Goal: Transaction & Acquisition: Subscribe to service/newsletter

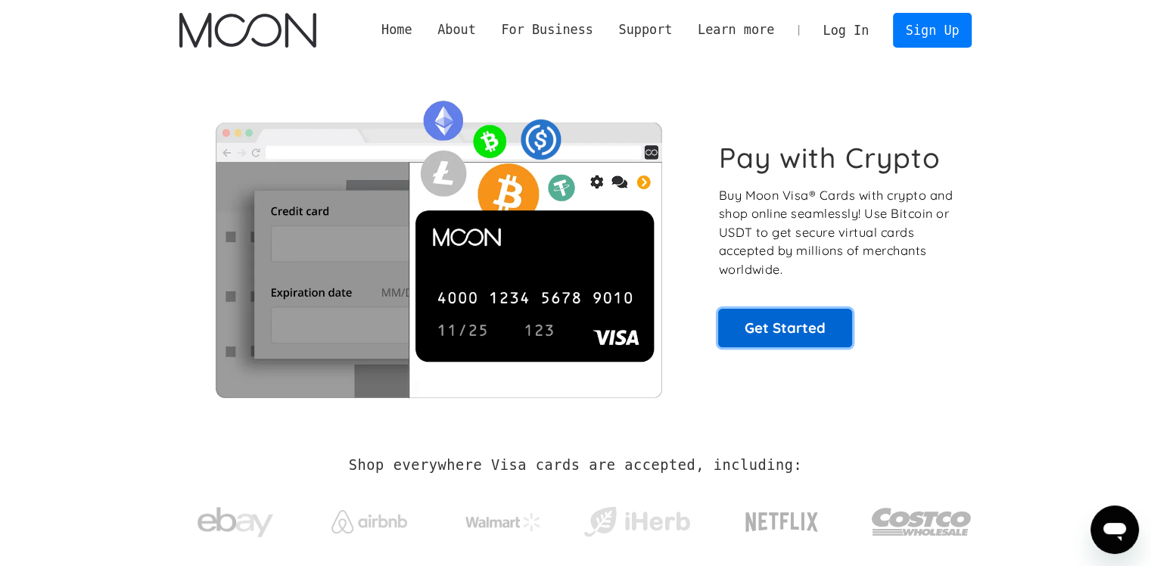
click at [783, 328] on link "Get Started" at bounding box center [785, 328] width 134 height 38
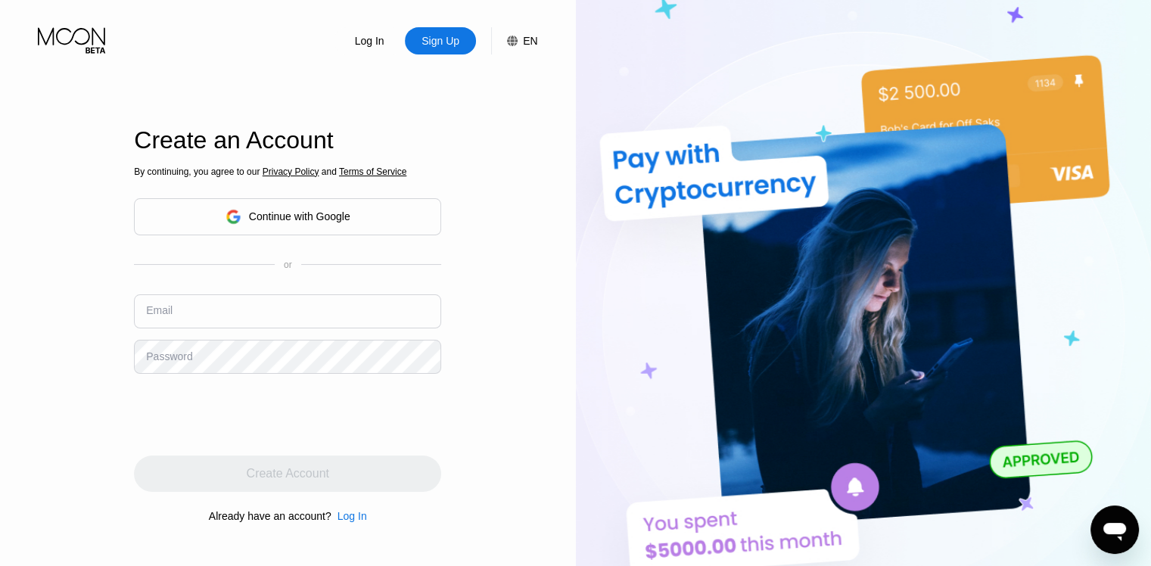
click at [230, 307] on input "text" at bounding box center [287, 311] width 307 height 34
click at [218, 309] on input "text" at bounding box center [287, 311] width 307 height 34
click at [494, 329] on div "Log In Sign Up EN Language English Save Create an Account By continuing, you ag…" at bounding box center [288, 311] width 576 height 623
click at [365, 45] on div "Log In" at bounding box center [369, 40] width 33 height 15
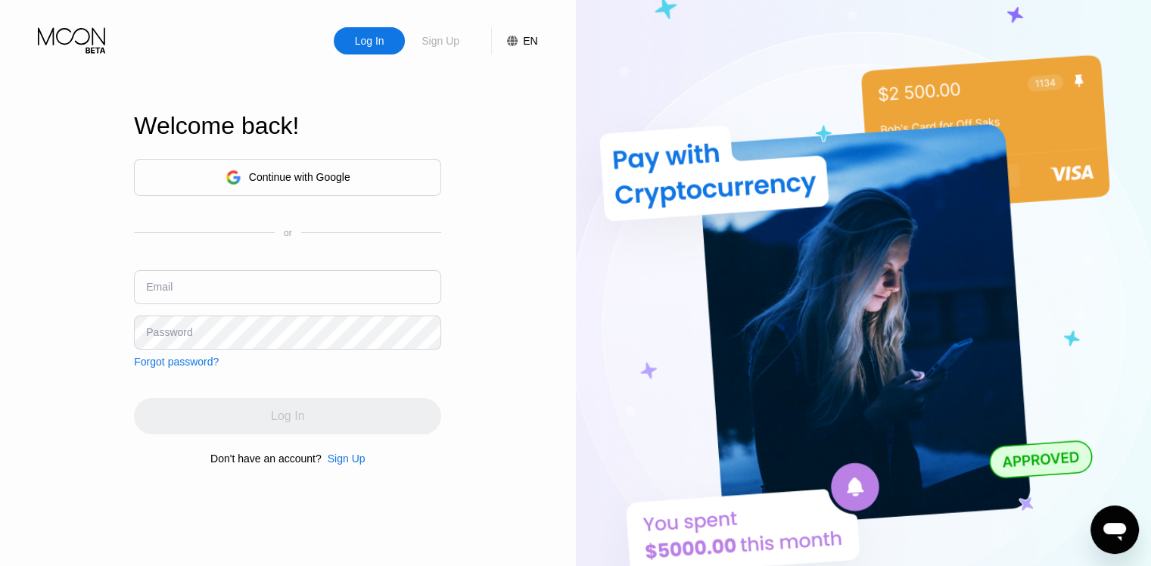
click at [433, 42] on div "Sign Up" at bounding box center [440, 40] width 41 height 15
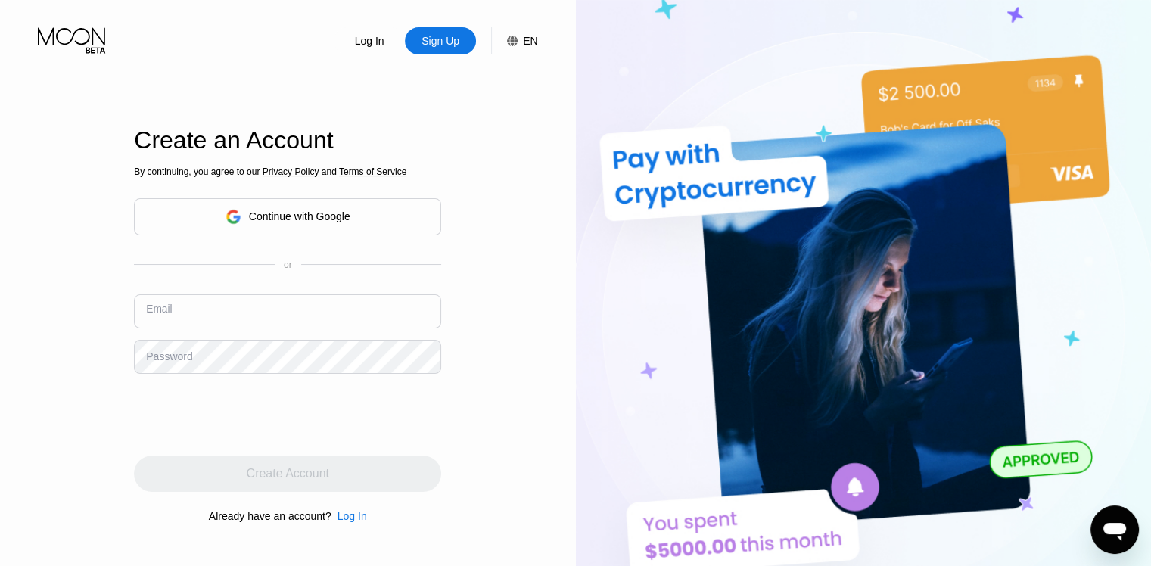
click at [210, 303] on input "text" at bounding box center [287, 311] width 307 height 34
type input "f_lastname@internet.ru"
click at [124, 367] on div "Log In Sign Up EN Language English Save Create an Account By continuing, you ag…" at bounding box center [288, 311] width 576 height 623
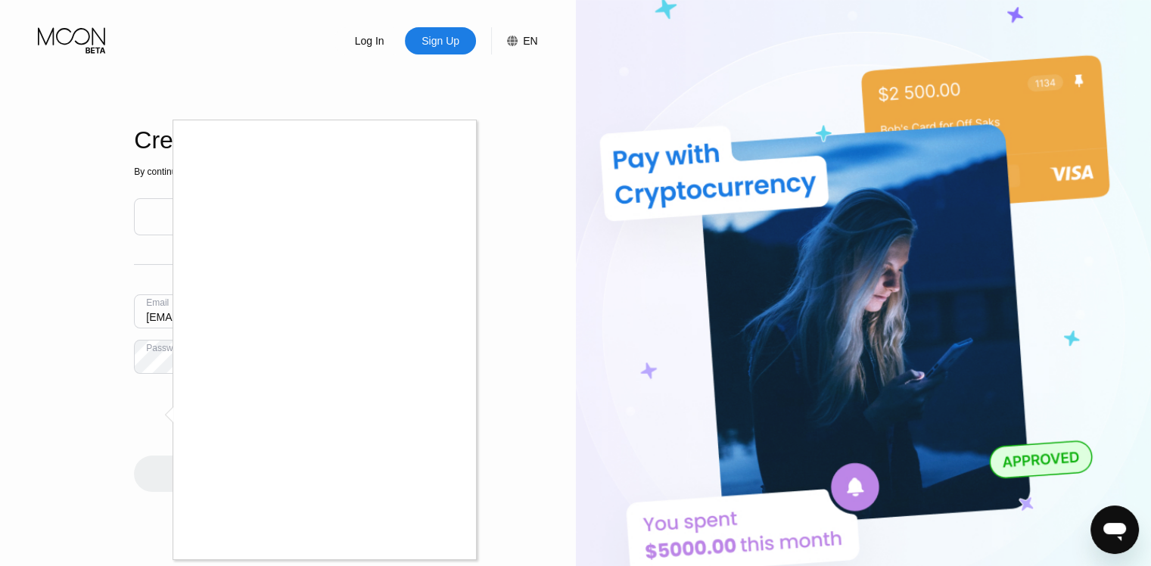
click at [553, 462] on div at bounding box center [575, 283] width 1151 height 566
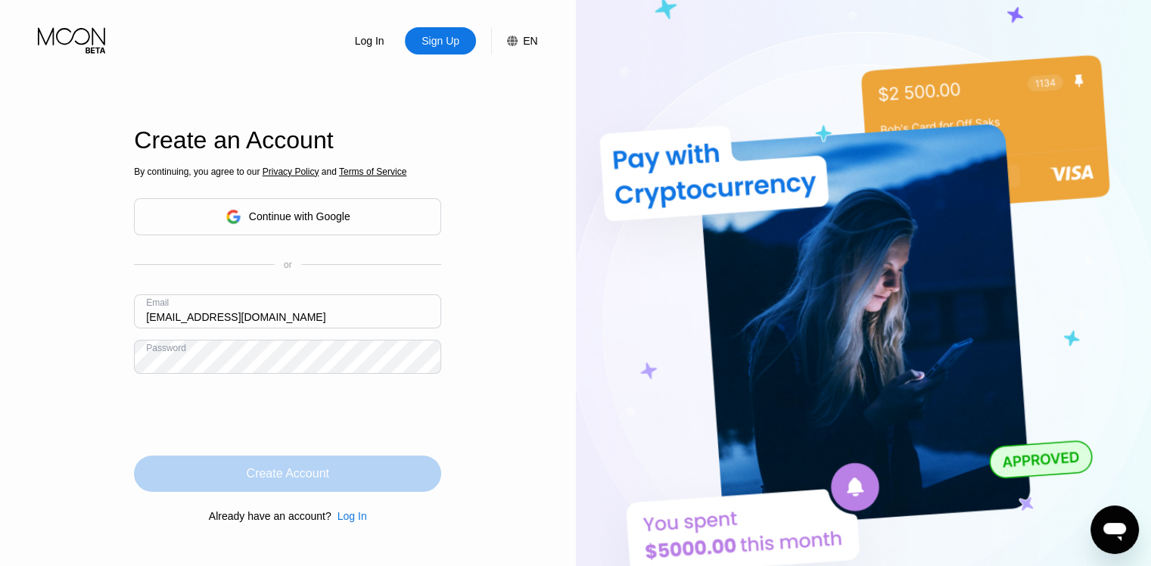
click at [366, 483] on div "Create Account" at bounding box center [287, 473] width 307 height 36
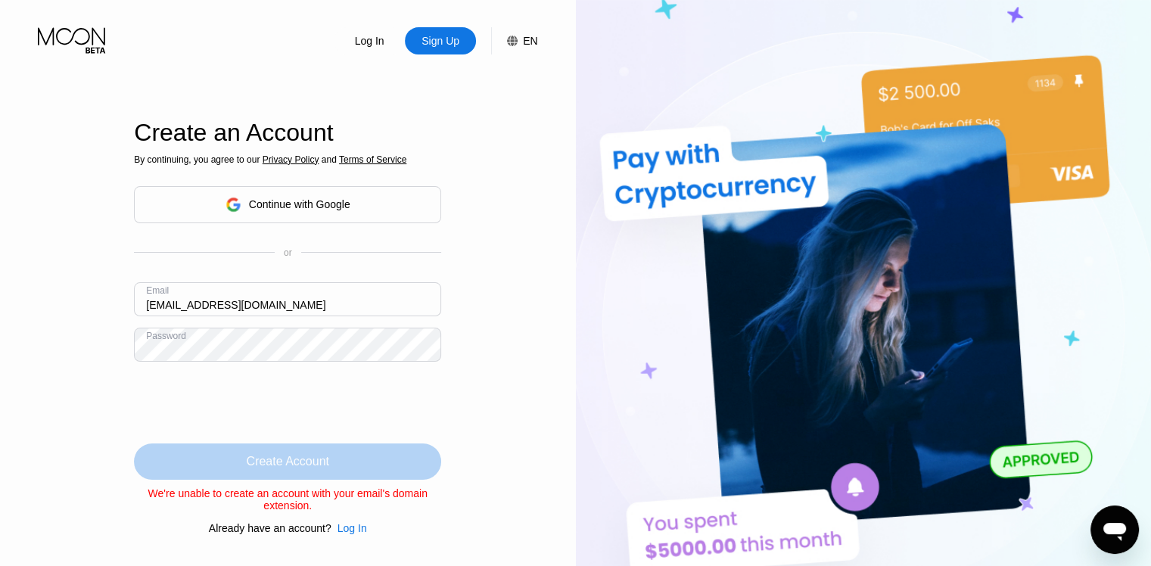
click at [366, 452] on div "Create Account" at bounding box center [287, 461] width 307 height 36
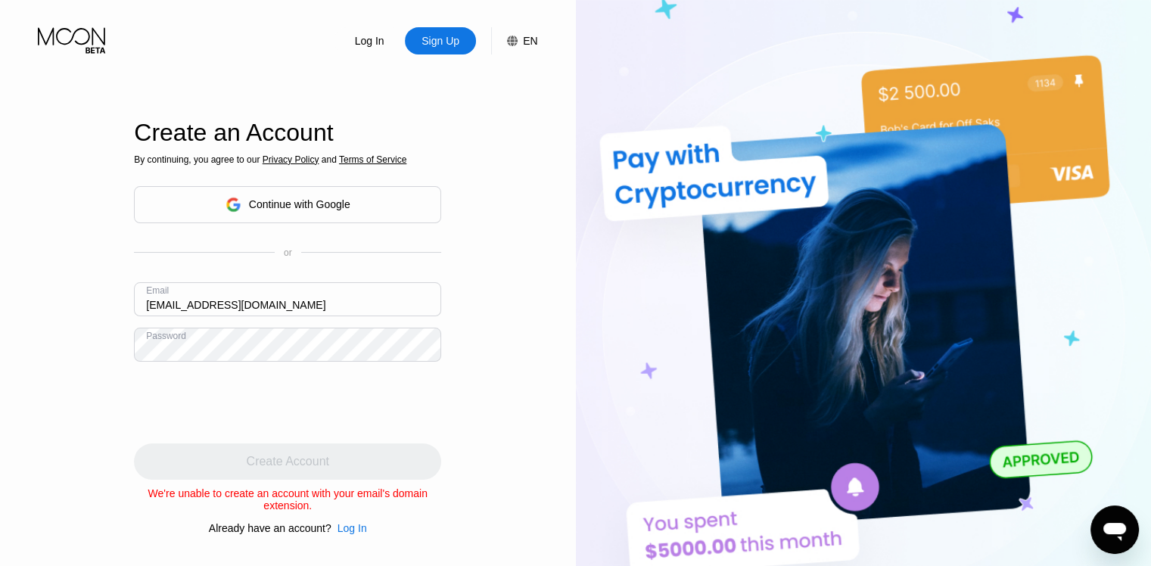
click at [57, 347] on div "Log In Sign Up EN Language English Save Create an Account By continuing, you ag…" at bounding box center [288, 311] width 576 height 623
click at [89, 366] on div "Log In Sign Up EN Language English Save Create an Account By continuing, you ag…" at bounding box center [288, 311] width 576 height 623
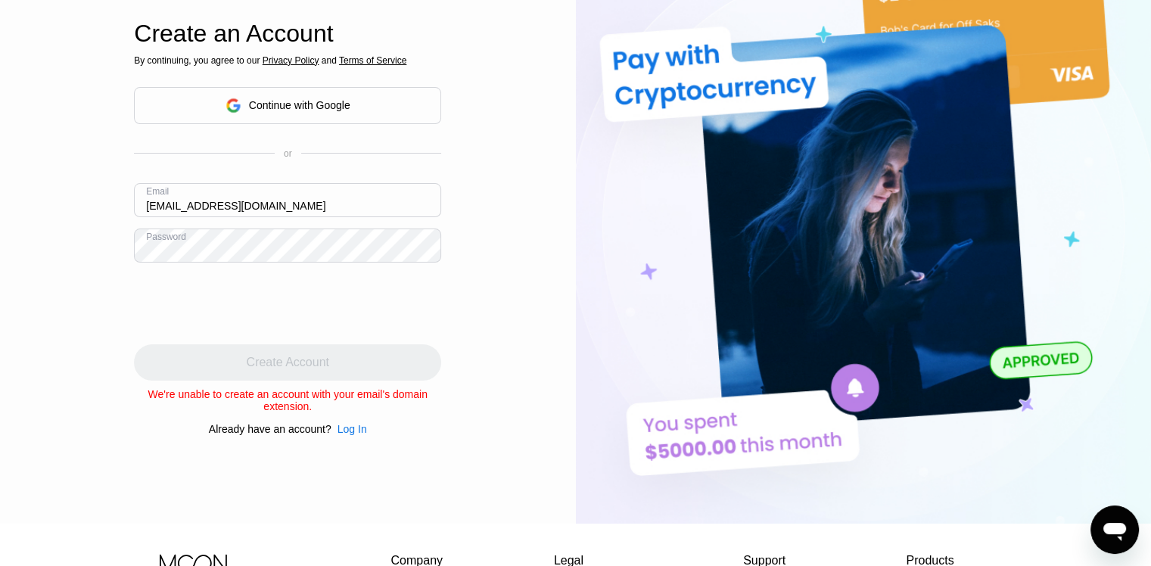
scroll to position [102, 0]
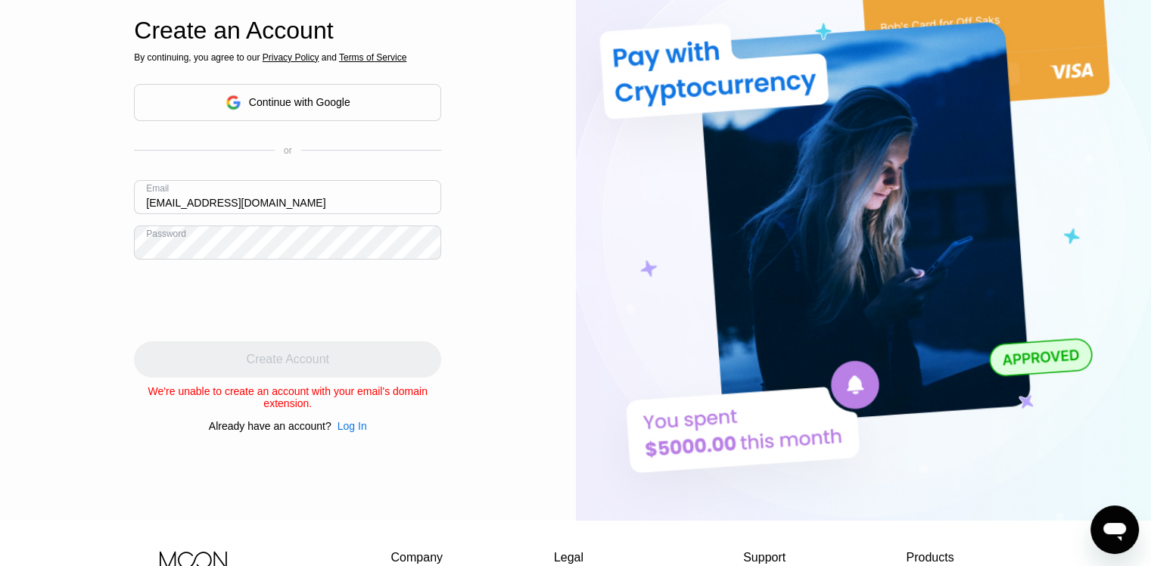
click at [415, 294] on div at bounding box center [287, 300] width 307 height 59
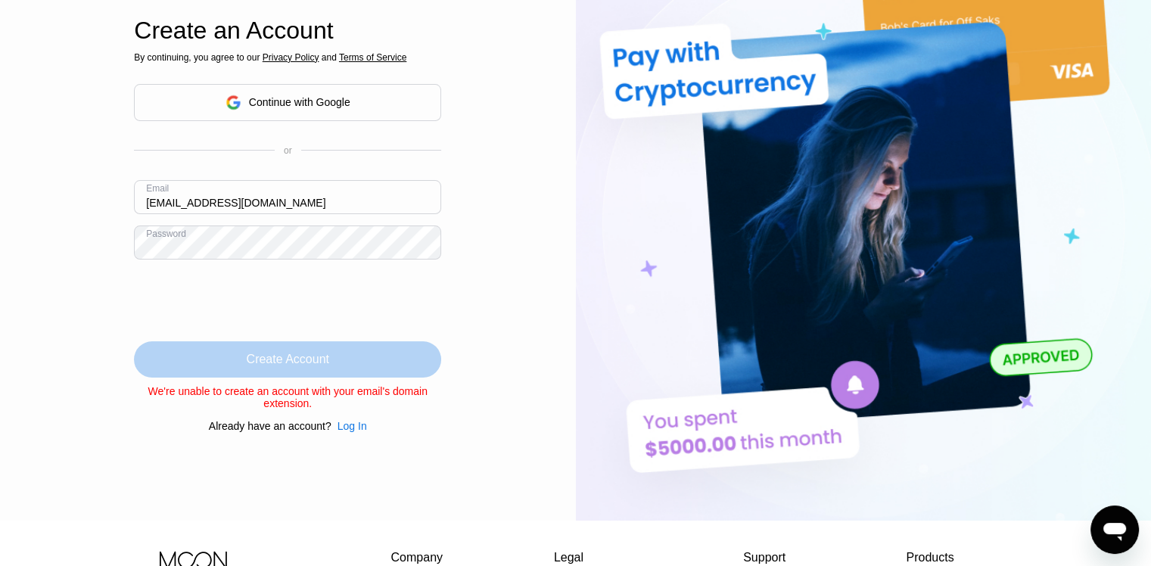
click at [342, 362] on div "Create Account" at bounding box center [287, 359] width 307 height 36
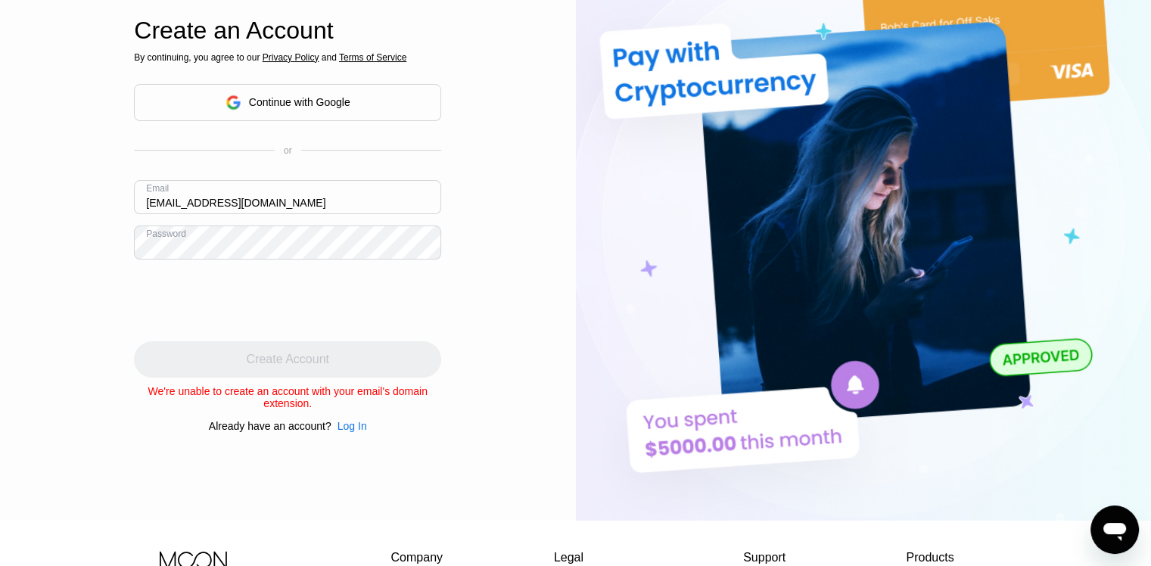
click at [246, 397] on div "We're unable to create an account with your email's domain extension." at bounding box center [287, 397] width 307 height 24
click at [118, 255] on div "Log In Sign Up EN Language English Save Create an Account By continuing, you ag…" at bounding box center [288, 209] width 576 height 623
click at [288, 200] on input "f_lastname@internet.ru" at bounding box center [287, 197] width 307 height 34
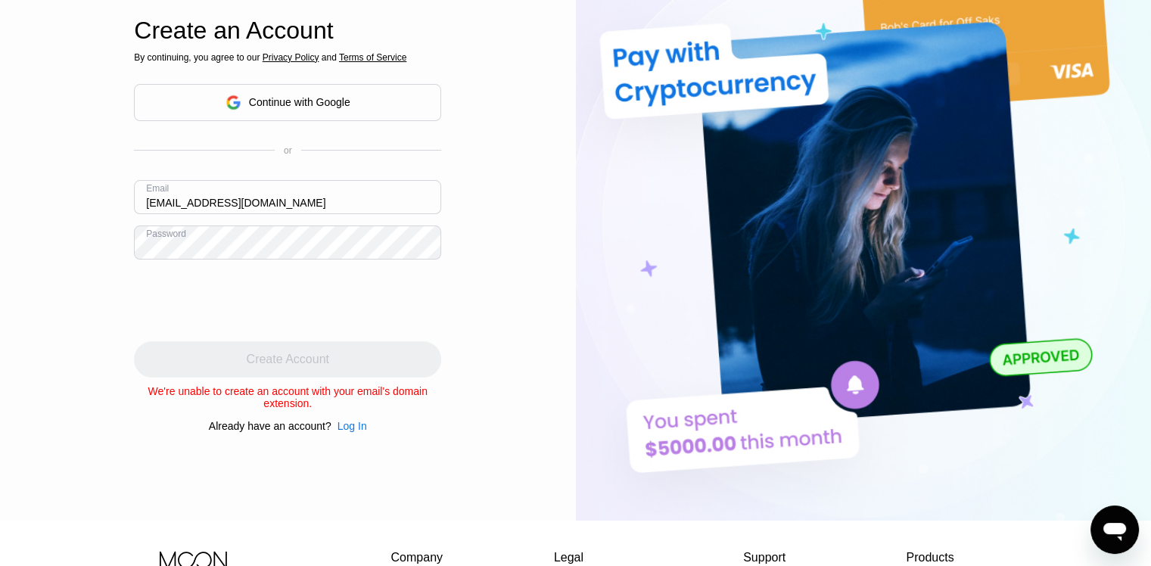
click at [288, 200] on input "f_lastname@internet.ru" at bounding box center [287, 197] width 307 height 34
click at [323, 103] on div "Continue with Google" at bounding box center [299, 102] width 101 height 12
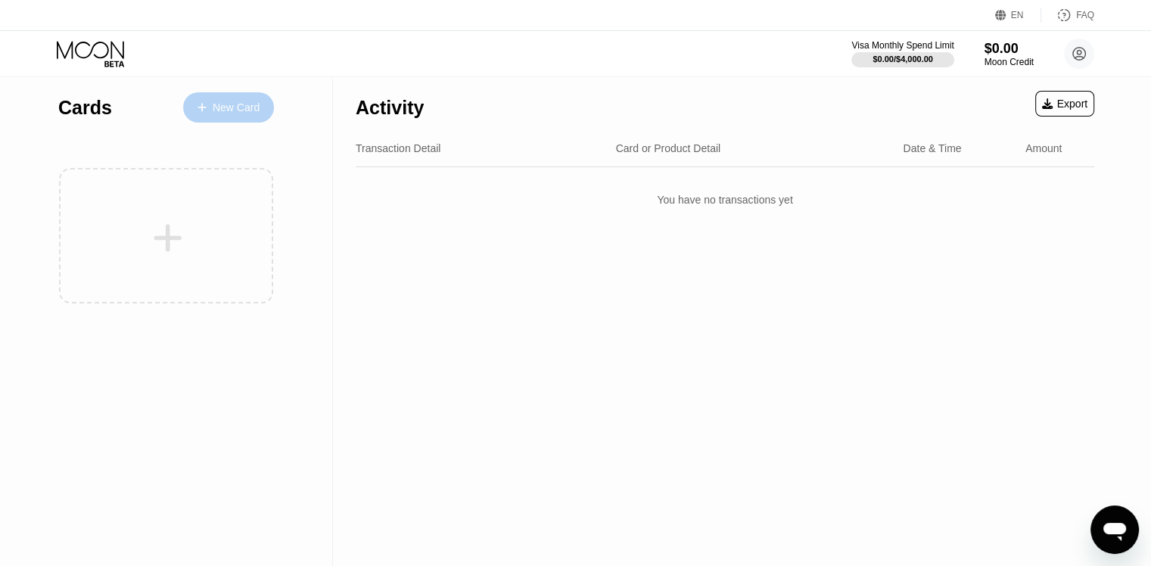
click at [225, 114] on div "New Card" at bounding box center [236, 107] width 47 height 13
